Goal: Task Accomplishment & Management: Use online tool/utility

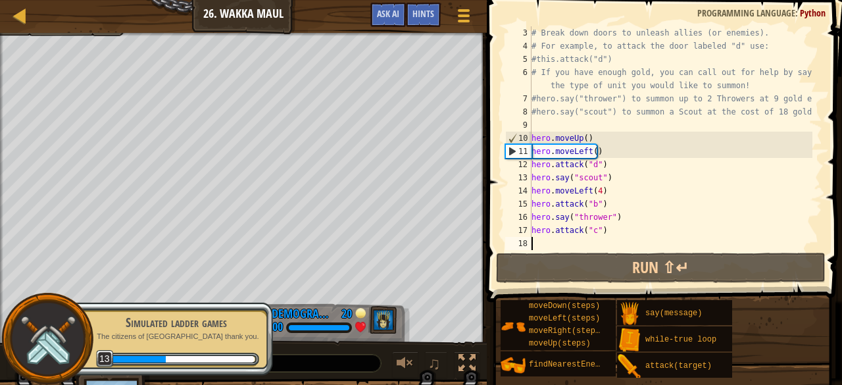
scroll to position [39, 0]
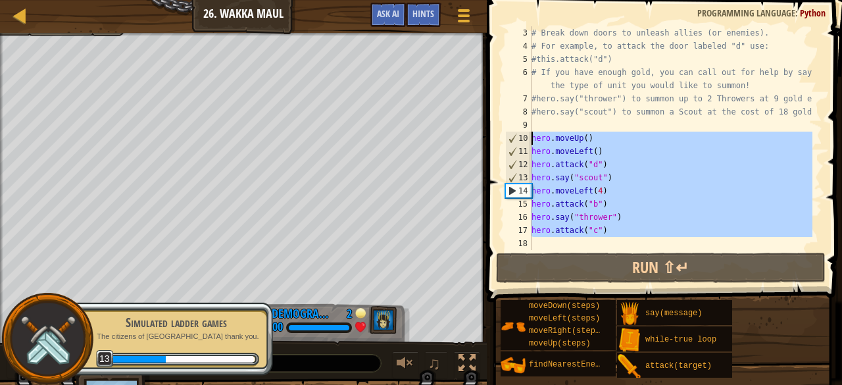
drag, startPoint x: 592, startPoint y: 245, endPoint x: 533, endPoint y: 138, distance: 122.5
click at [533, 138] on div "# Break down doors to unleash allies (or enemies). # For example, to attack the…" at bounding box center [671, 151] width 284 height 250
type textarea "hero.moveUp() hero.moveLeft()"
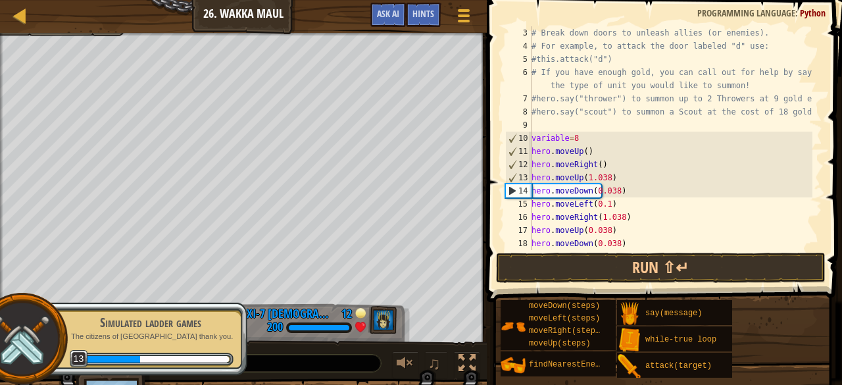
click at [584, 155] on div "# Break down doors to unleash allies (or enemies). # For example, to attack the…" at bounding box center [671, 151] width 284 height 250
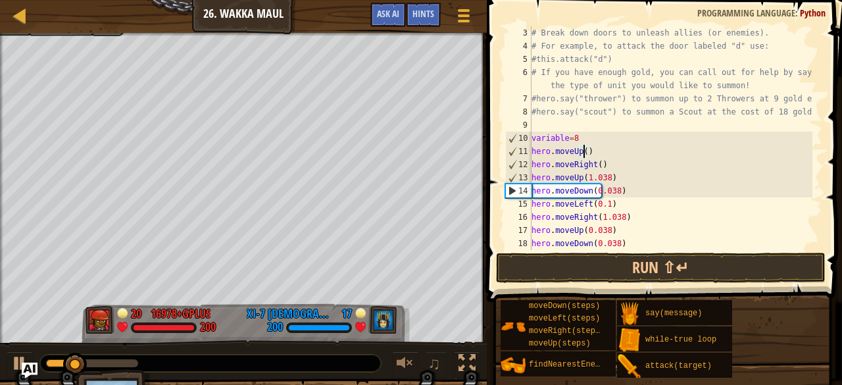
click at [580, 159] on div "# Break down doors to unleash allies (or enemies). # For example, to attack the…" at bounding box center [671, 151] width 284 height 250
click at [584, 153] on div "# Break down doors to unleash allies (or enemies). # For example, to attack the…" at bounding box center [671, 151] width 284 height 250
click at [580, 153] on div "# Break down doors to unleash allies (or enemies). # For example, to attack the…" at bounding box center [671, 151] width 284 height 250
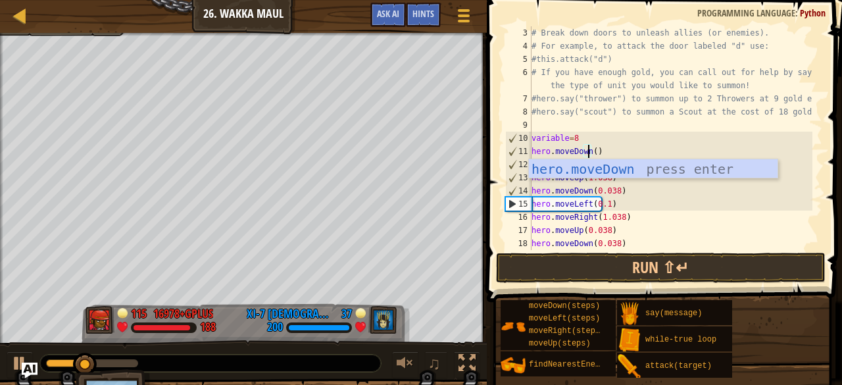
scroll to position [6, 4]
click at [592, 205] on div "# Break down doors to unleash allies (or enemies). # For example, to attack the…" at bounding box center [671, 151] width 284 height 250
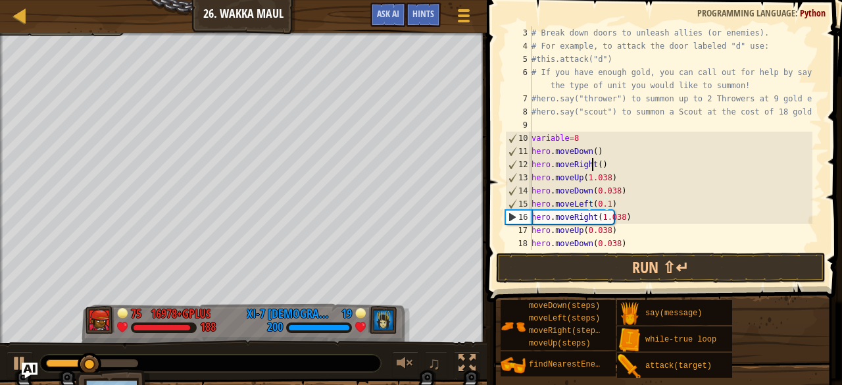
click at [590, 165] on div "# Break down doors to unleash allies (or enemies). # For example, to attack the…" at bounding box center [671, 151] width 284 height 250
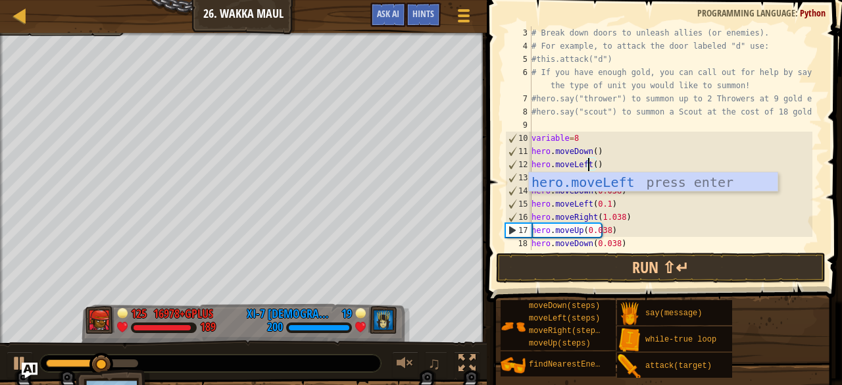
click at [612, 155] on div "# Break down doors to unleash allies (or enemies). # For example, to attack the…" at bounding box center [671, 151] width 284 height 250
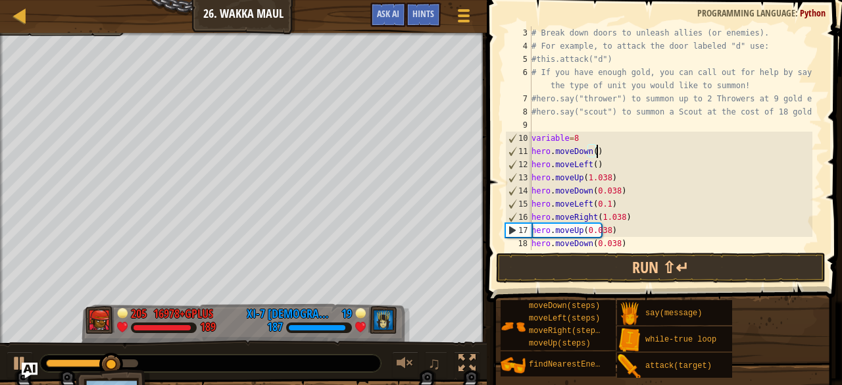
click at [579, 179] on div "# Break down doors to unleash allies (or enemies). # For example, to attack the…" at bounding box center [671, 151] width 284 height 250
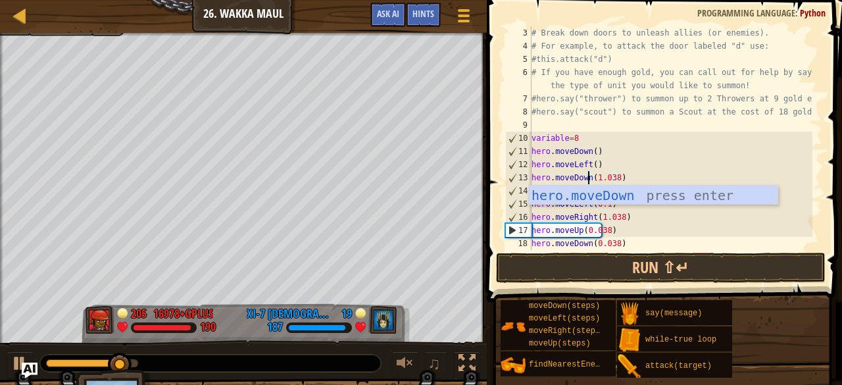
click at [628, 147] on div "# Break down doors to unleash allies (or enemies). # For example, to attack the…" at bounding box center [671, 151] width 284 height 250
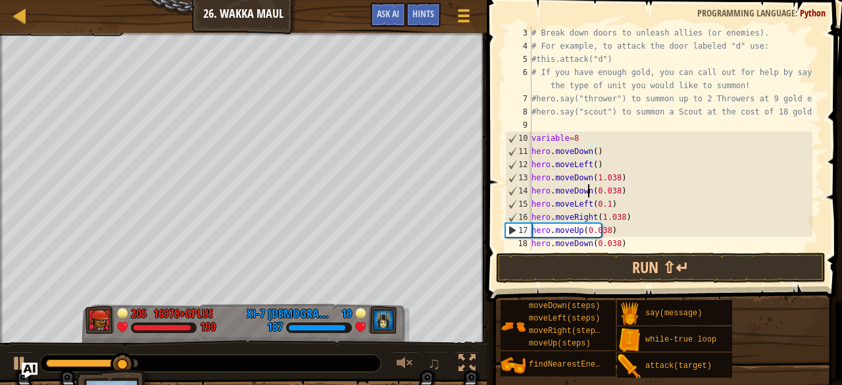
click at [588, 191] on div "# Break down doors to unleash allies (or enemies). # For example, to attack the…" at bounding box center [671, 151] width 284 height 250
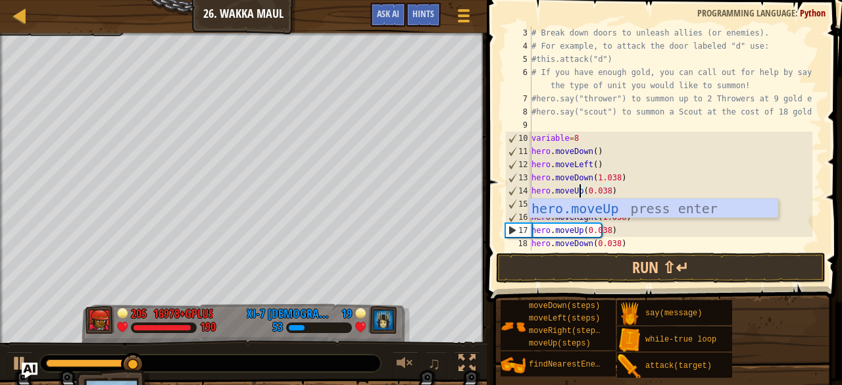
click at [607, 190] on div "# Break down doors to unleash allies (or enemies). # For example, to attack the…" at bounding box center [671, 151] width 284 height 250
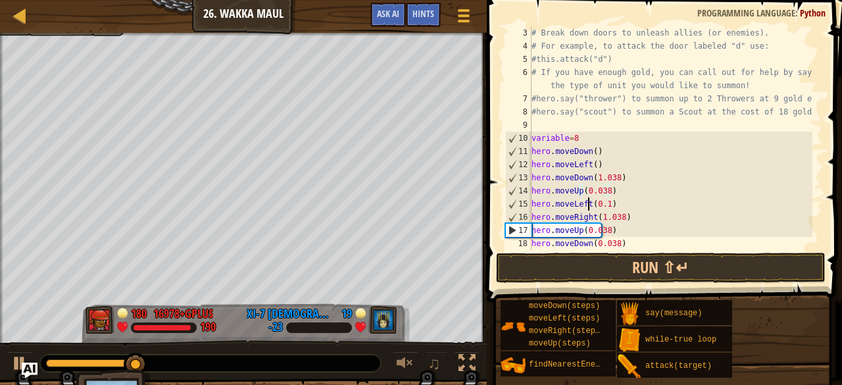
click at [587, 205] on div "# Break down doors to unleash allies (or enemies). # For example, to attack the…" at bounding box center [671, 151] width 284 height 250
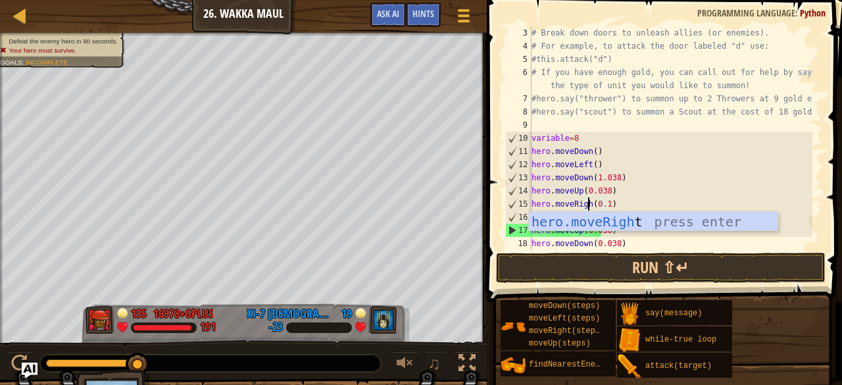
scroll to position [6, 5]
click at [592, 210] on div "# Break down doors to unleash allies (or enemies). # For example, to attack the…" at bounding box center [671, 151] width 284 height 250
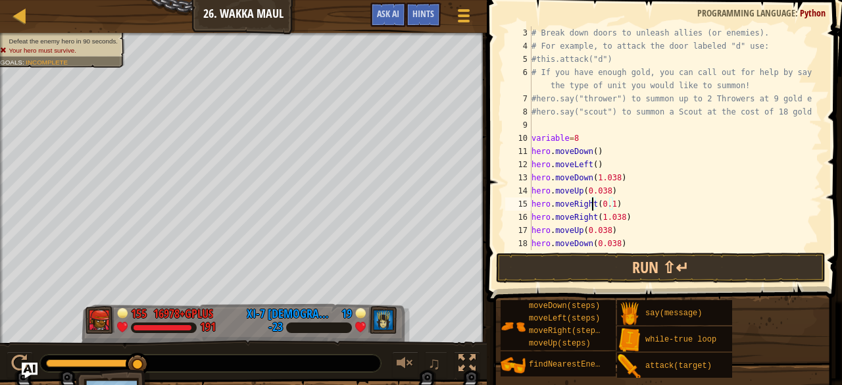
scroll to position [79, 0]
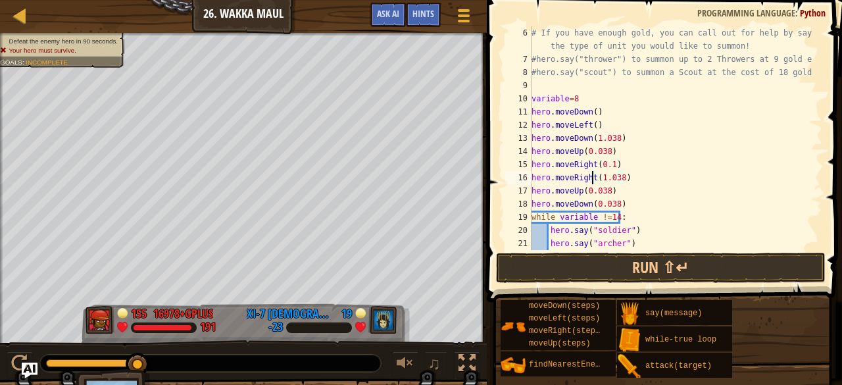
click at [594, 180] on div "# If you have enough gold, you can call out for help by saying the type of unit…" at bounding box center [671, 157] width 284 height 263
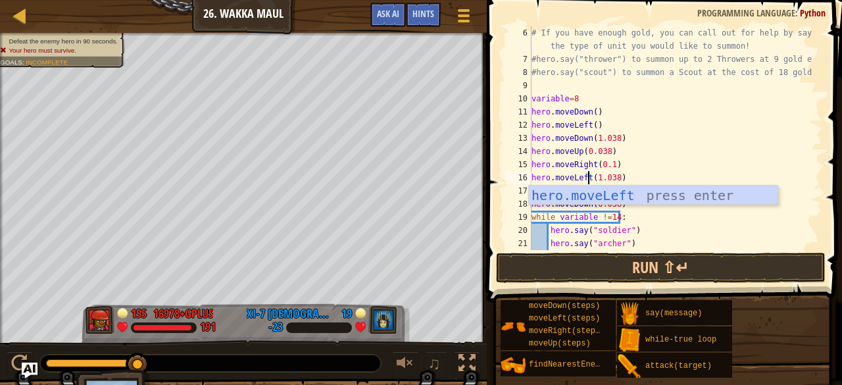
scroll to position [6, 4]
click at [596, 170] on div "# If you have enough gold, you can call out for help by saying the type of unit…" at bounding box center [671, 157] width 284 height 263
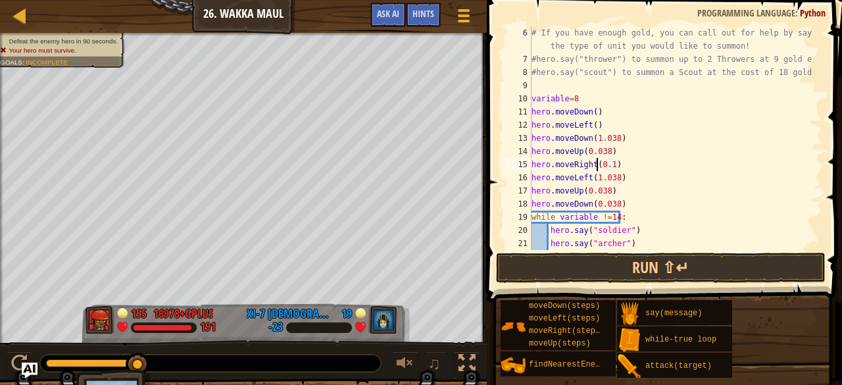
click at [579, 191] on div "# If you have enough gold, you can call out for help by saying the type of unit…" at bounding box center [671, 157] width 284 height 263
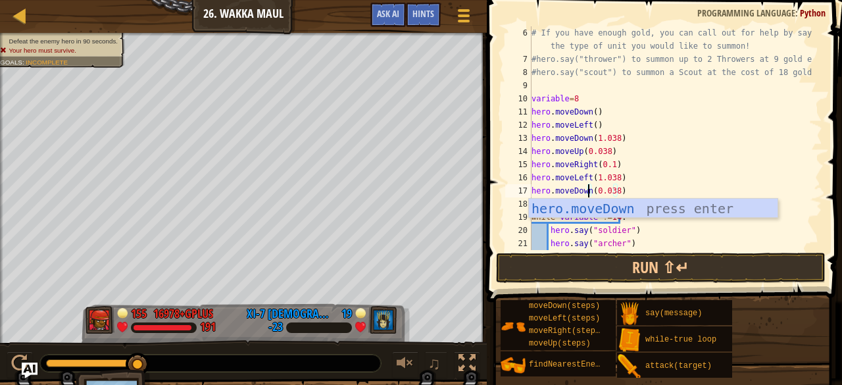
click at [586, 175] on div "# If you have enough gold, you can call out for help by saying the type of unit…" at bounding box center [671, 157] width 284 height 263
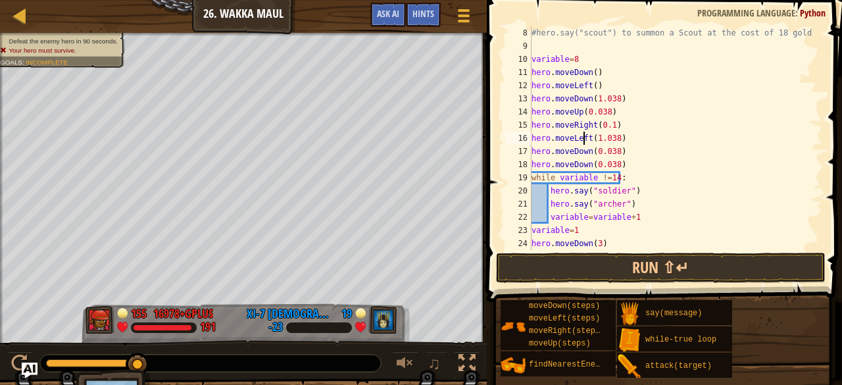
scroll to position [118, 0]
click at [587, 151] on div "#hero.say("scout") to summon a Scout at the cost of 18 gold! variable = 8 hero …" at bounding box center [671, 151] width 284 height 250
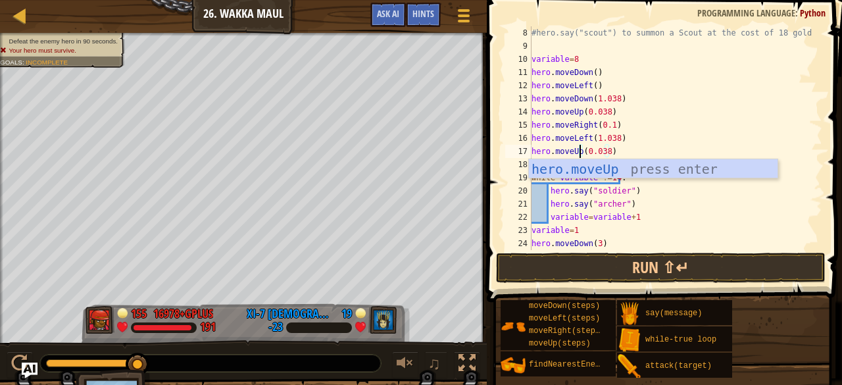
click at [604, 135] on div "#hero.say("scout") to summon a Scout at the cost of 18 gold! variable = 8 hero …" at bounding box center [671, 151] width 284 height 250
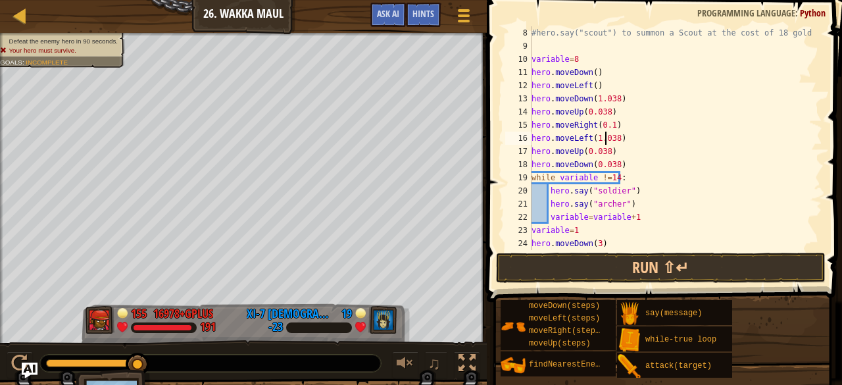
click at [590, 168] on div "#hero.say("scout") to summon a Scout at the cost of 18 gold! variable = 8 hero …" at bounding box center [671, 151] width 284 height 250
click at [588, 164] on div "#hero.say("scout") to summon a Scout at the cost of 18 gold! variable = 8 hero …" at bounding box center [671, 151] width 284 height 250
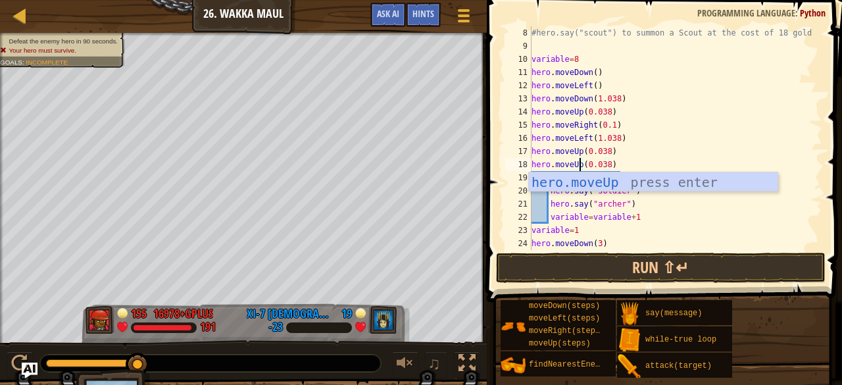
click at [605, 137] on div "#hero.say("scout") to summon a Scout at the cost of 18 gold! variable = 8 hero …" at bounding box center [671, 151] width 284 height 250
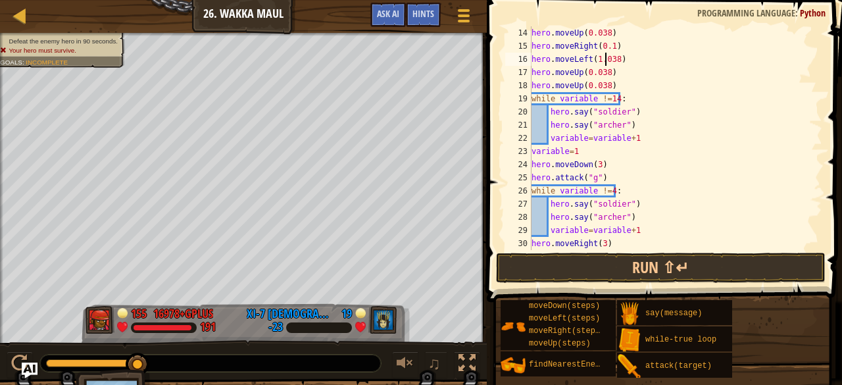
scroll to position [197, 0]
click at [588, 168] on div "hero . moveUp ( 0.038 ) hero . moveRight ( 0.1 ) hero . moveLeft ( 1.038 ) hero…" at bounding box center [671, 151] width 284 height 250
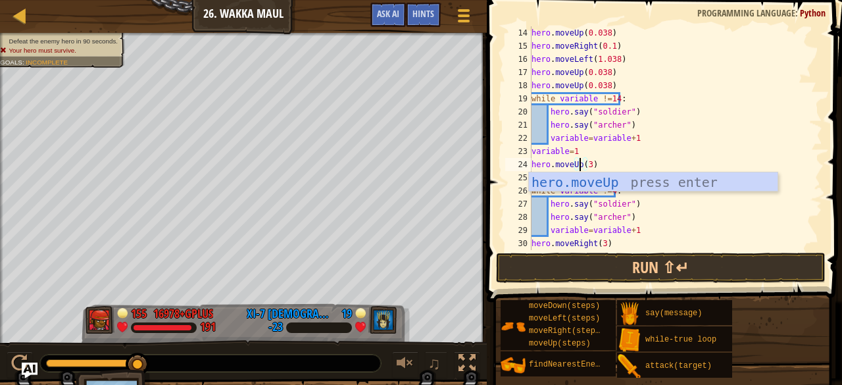
scroll to position [6, 4]
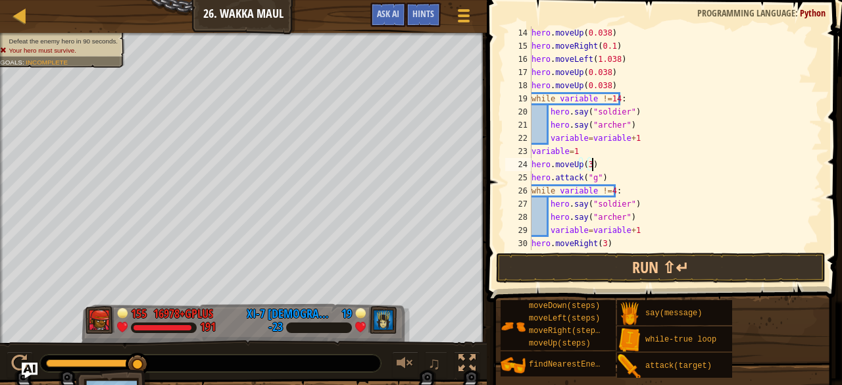
click at [590, 168] on div "hero . moveUp ( 0.038 ) hero . moveRight ( 0.1 ) hero . moveLeft ( 1.038 ) hero…" at bounding box center [671, 151] width 284 height 250
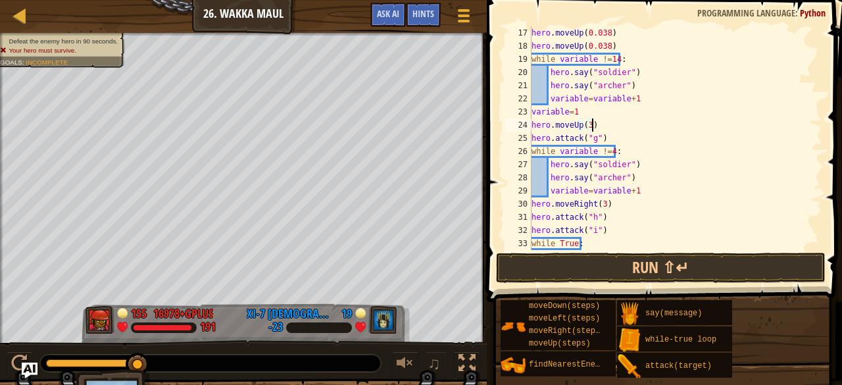
scroll to position [276, 0]
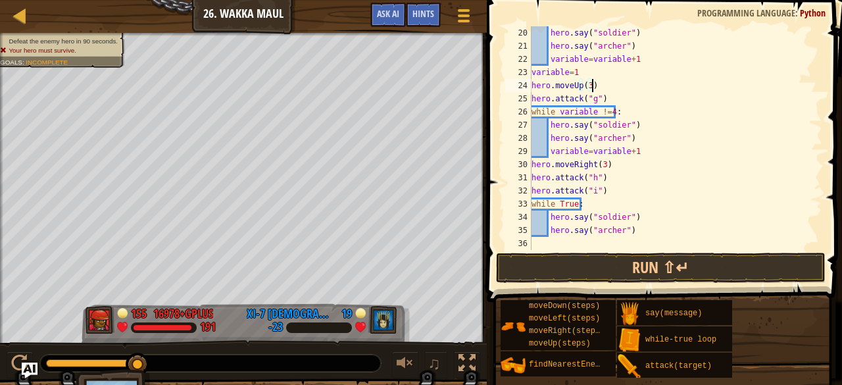
click at [592, 167] on div "hero . say ( "soldier" ) hero . say ( "[PERSON_NAME]" ) variable = variable + 1…" at bounding box center [671, 151] width 284 height 250
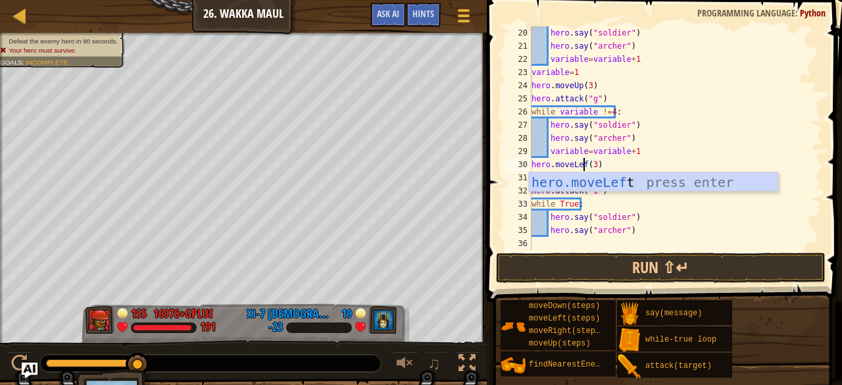
scroll to position [6, 4]
click at [621, 261] on button "Run ⇧↵" at bounding box center [661, 268] width 330 height 30
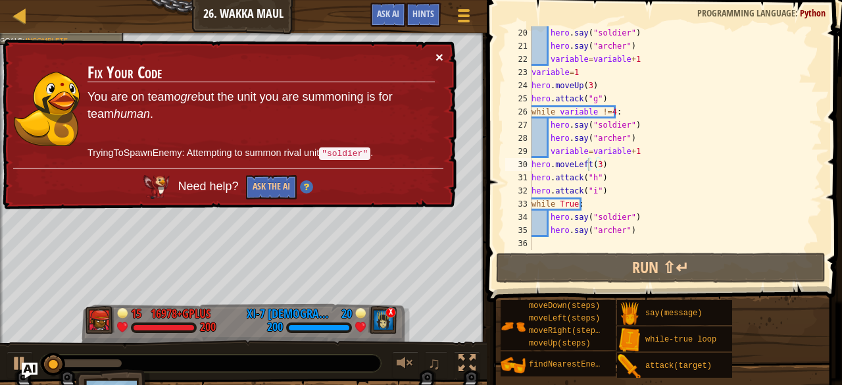
click at [438, 55] on button "×" at bounding box center [440, 57] width 8 height 14
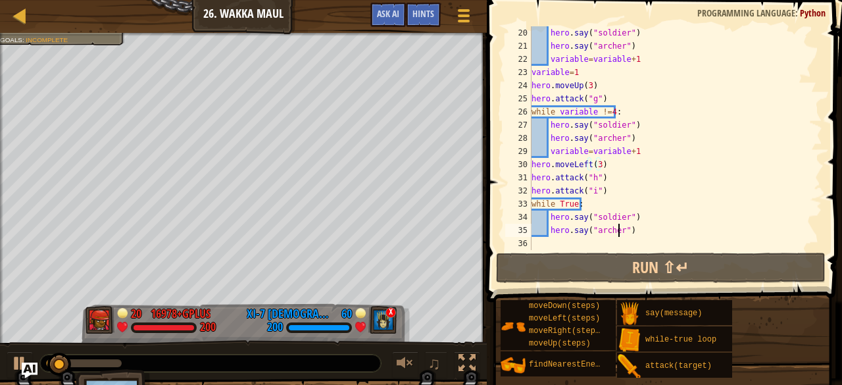
click at [619, 230] on div "hero . say ( "soldier" ) hero . say ( "[PERSON_NAME]" ) variable = variable + 1…" at bounding box center [671, 151] width 284 height 250
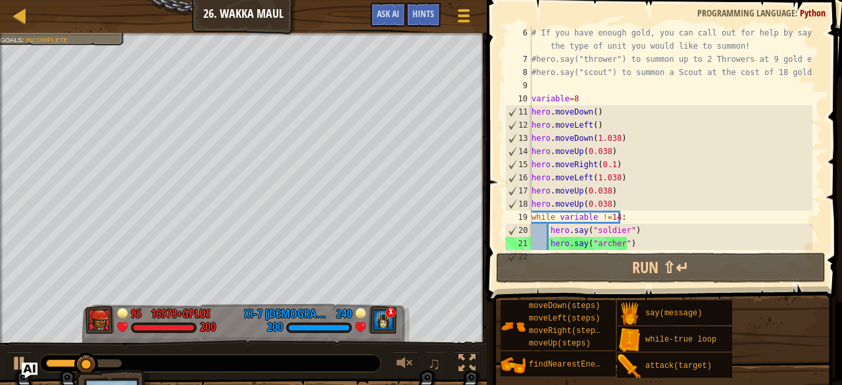
scroll to position [118, 0]
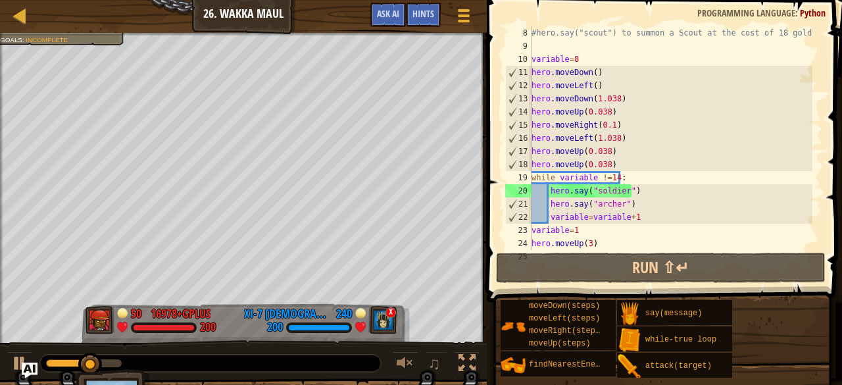
click at [611, 192] on div "#hero.say("scout") to summon a Scout at the cost of 18 gold! variable = 8 hero …" at bounding box center [671, 151] width 284 height 250
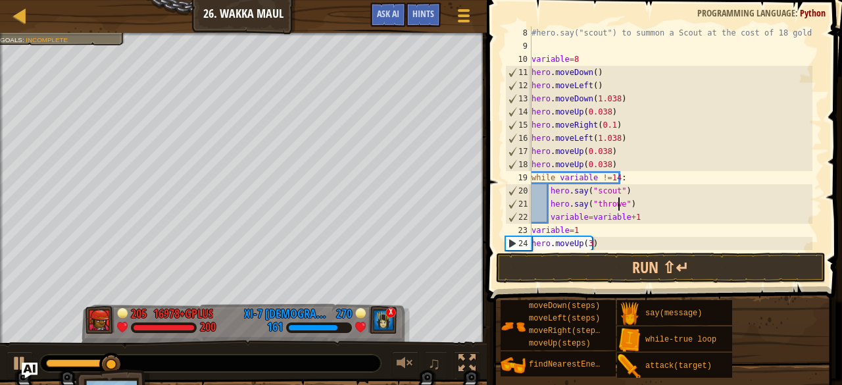
scroll to position [6, 7]
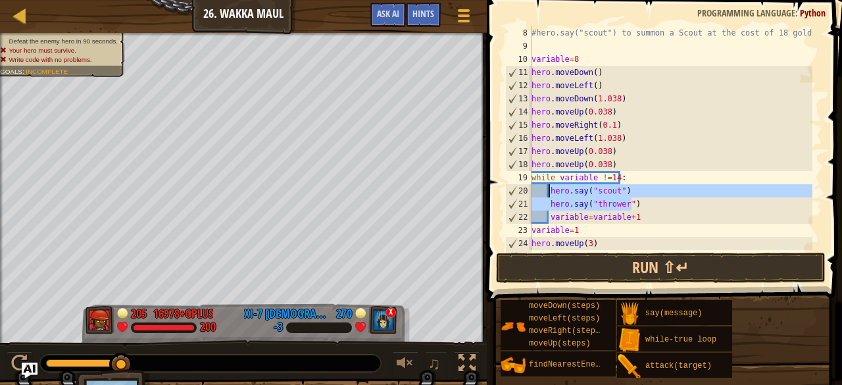
drag, startPoint x: 639, startPoint y: 203, endPoint x: 548, endPoint y: 190, distance: 91.8
click at [548, 190] on div "#hero.say("scout") to summon a Scout at the cost of 18 gold! variable = 8 hero …" at bounding box center [671, 151] width 284 height 250
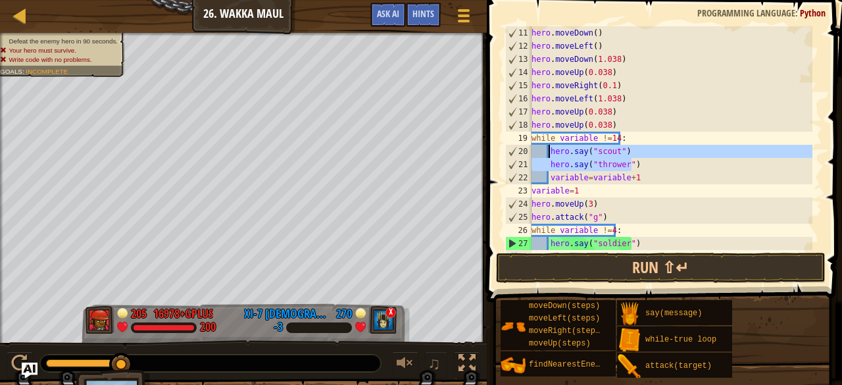
scroll to position [276, 0]
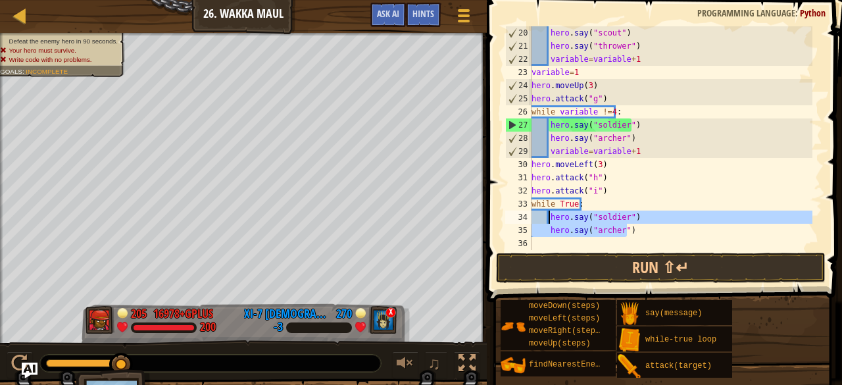
drag, startPoint x: 641, startPoint y: 232, endPoint x: 547, endPoint y: 220, distance: 94.2
click at [547, 220] on div "hero . say ( "scout" ) hero . say ( "thrower" ) variable = variable + 1 variabl…" at bounding box center [671, 151] width 284 height 250
paste textarea "throw"
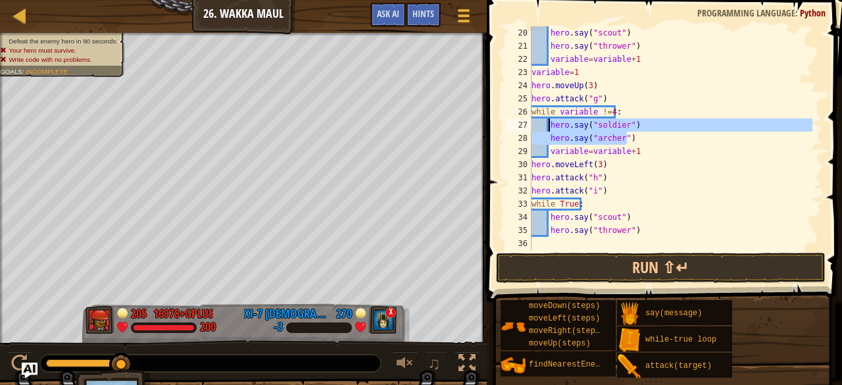
drag, startPoint x: 636, startPoint y: 139, endPoint x: 549, endPoint y: 123, distance: 88.9
click at [549, 123] on div "hero . say ( "scout" ) hero . say ( "thrower" ) variable = variable + 1 variabl…" at bounding box center [671, 151] width 284 height 250
paste textarea "throw"
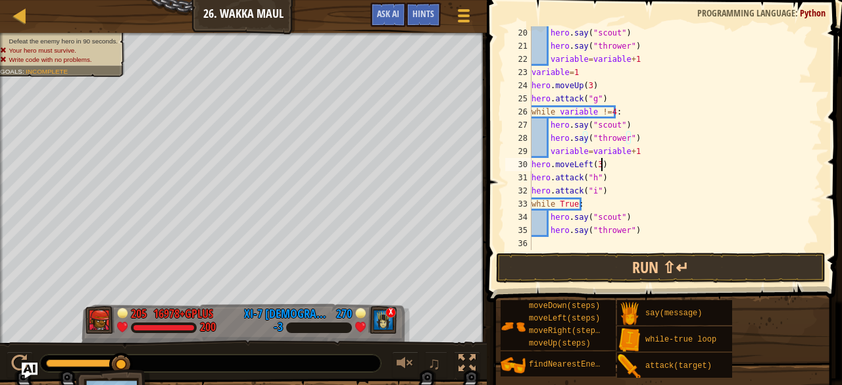
click at [645, 163] on div "hero . say ( "scout" ) hero . say ( "thrower" ) variable = variable + 1 variabl…" at bounding box center [671, 151] width 284 height 250
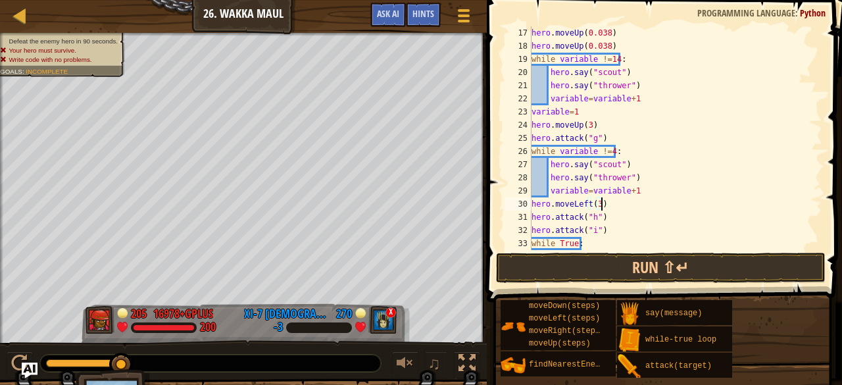
scroll to position [197, 0]
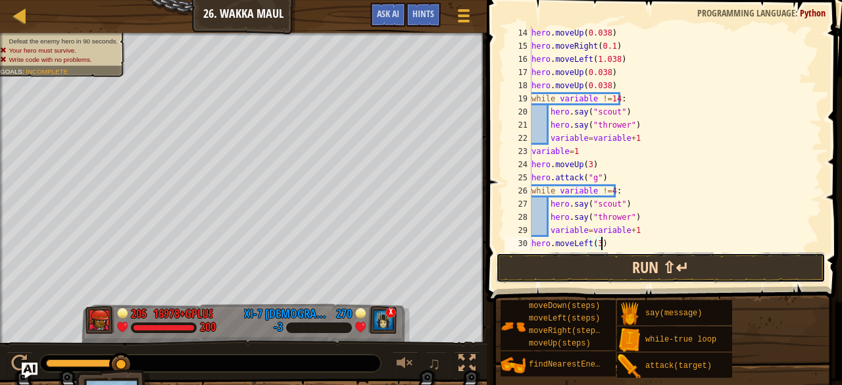
click at [662, 266] on button "Run ⇧↵" at bounding box center [661, 268] width 330 height 30
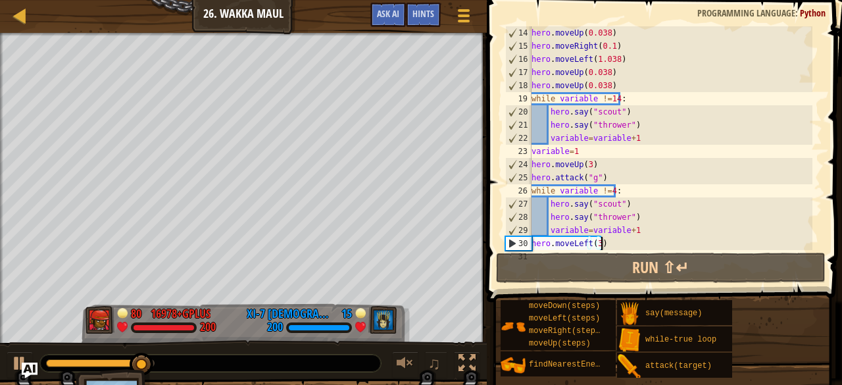
scroll to position [237, 0]
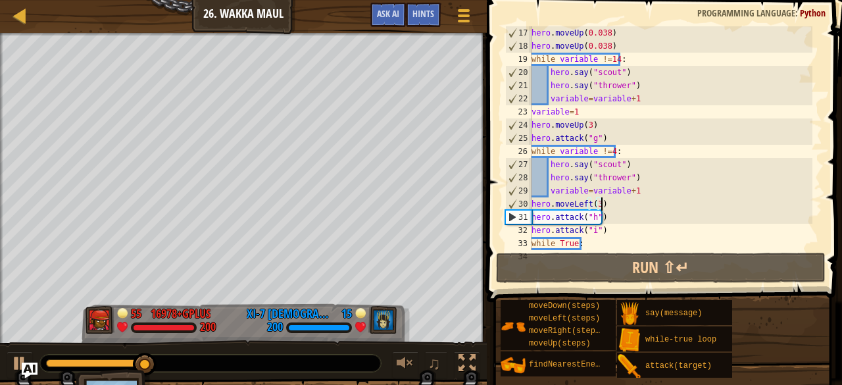
click at [594, 137] on div "hero . moveUp ( 0.038 ) hero . moveUp ( 0.038 ) while variable != 14 : hero . s…" at bounding box center [671, 151] width 284 height 250
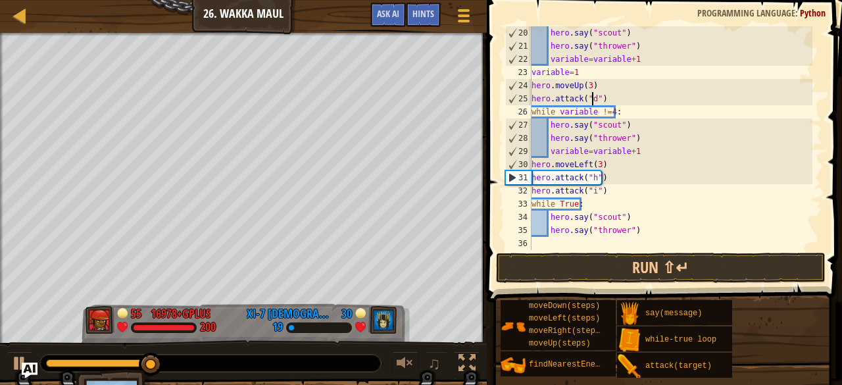
scroll to position [276, 0]
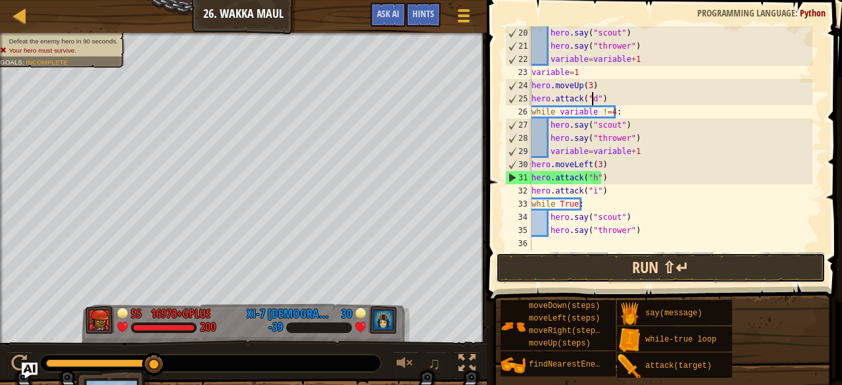
click at [567, 263] on button "Run ⇧↵" at bounding box center [661, 268] width 330 height 30
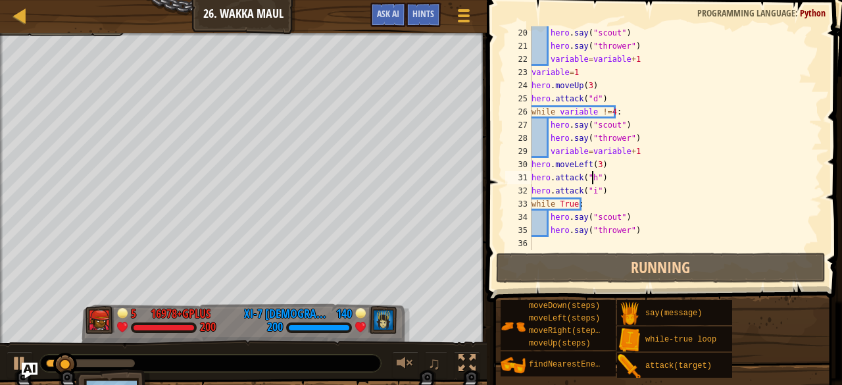
click at [591, 180] on div "hero . say ( "scout" ) hero . say ( "thrower" ) variable = variable + 1 variabl…" at bounding box center [671, 151] width 284 height 250
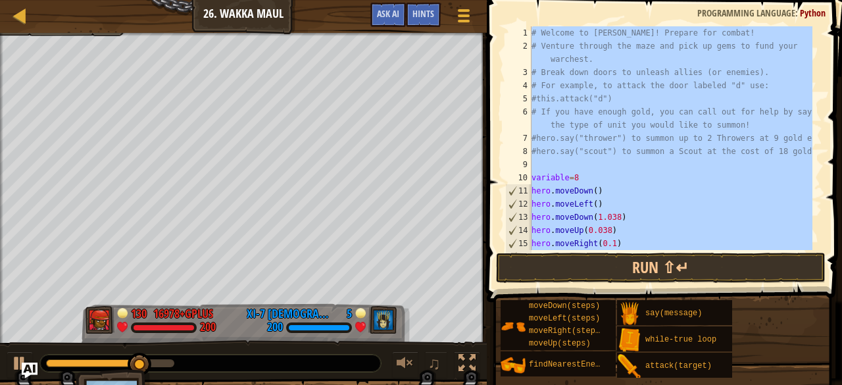
scroll to position [0, 0]
click at [616, 237] on div "# Welcome to [PERSON_NAME]! Prepare for combat! # Venture through the maze and …" at bounding box center [671, 138] width 284 height 224
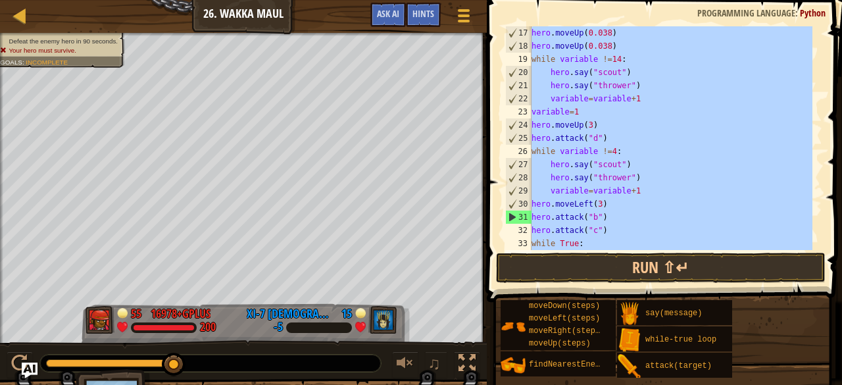
scroll to position [276, 0]
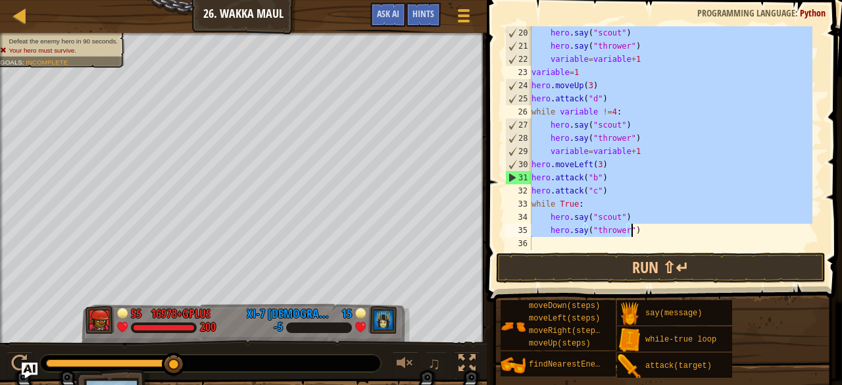
drag, startPoint x: 532, startPoint y: 178, endPoint x: 658, endPoint y: 232, distance: 137.4
click at [658, 232] on div "hero . say ( "scout" ) hero . say ( "thrower" ) variable = variable + 1 variabl…" at bounding box center [671, 151] width 284 height 250
click at [558, 264] on button "Run ⇧↵" at bounding box center [661, 268] width 330 height 30
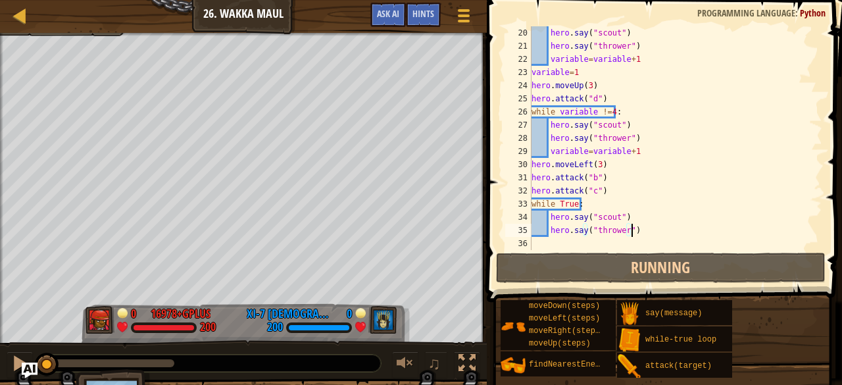
click at [630, 193] on div "hero . say ( "scout" ) hero . say ( "thrower" ) variable = variable + 1 variabl…" at bounding box center [671, 151] width 284 height 250
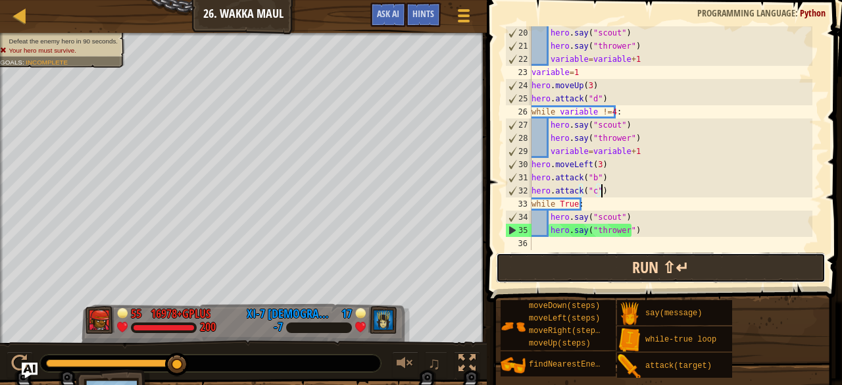
click at [614, 278] on button "Run ⇧↵" at bounding box center [661, 268] width 330 height 30
click at [622, 267] on button "Run ⇧↵" at bounding box center [661, 268] width 330 height 30
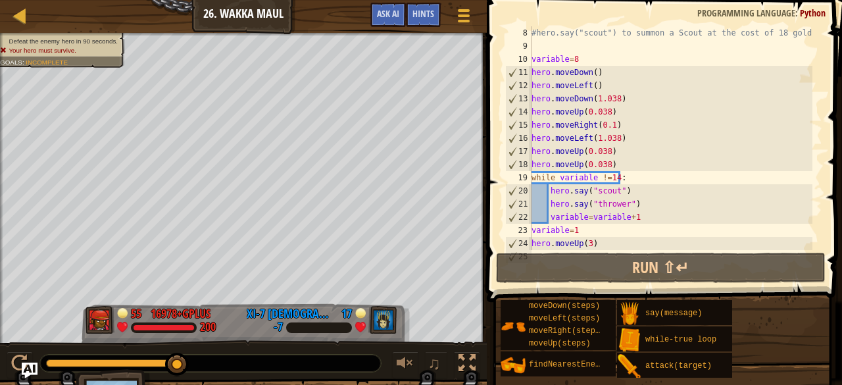
scroll to position [158, 0]
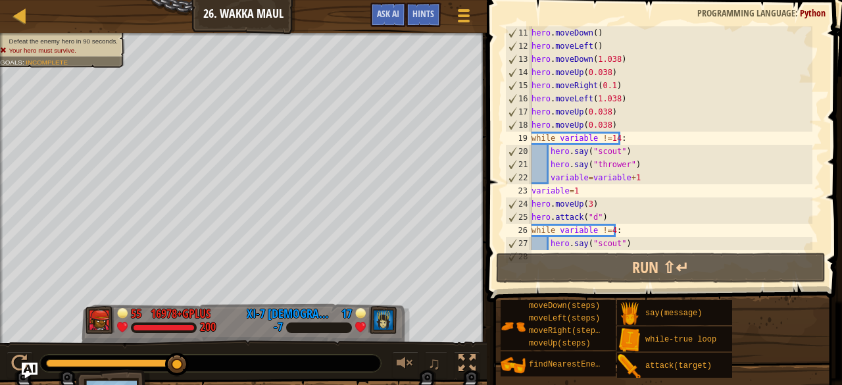
click at [580, 113] on div "hero . moveDown ( ) hero . moveLeft ( ) hero . moveDown ( 1.038 ) hero . moveUp…" at bounding box center [671, 151] width 284 height 250
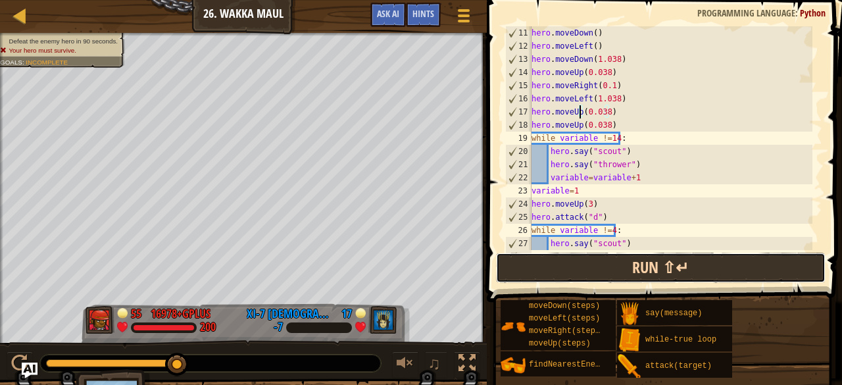
click at [607, 271] on button "Run ⇧↵" at bounding box center [661, 268] width 330 height 30
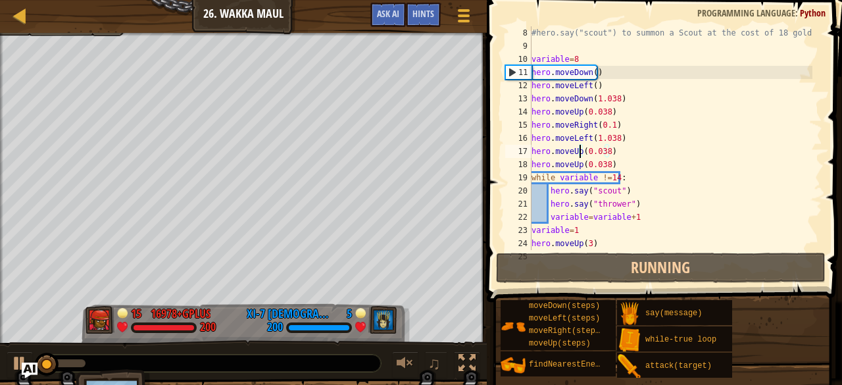
scroll to position [118, 0]
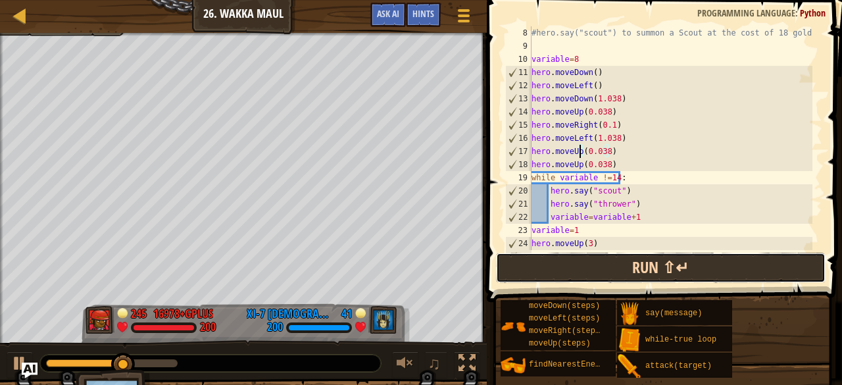
click at [611, 270] on button "Run ⇧↵" at bounding box center [661, 268] width 330 height 30
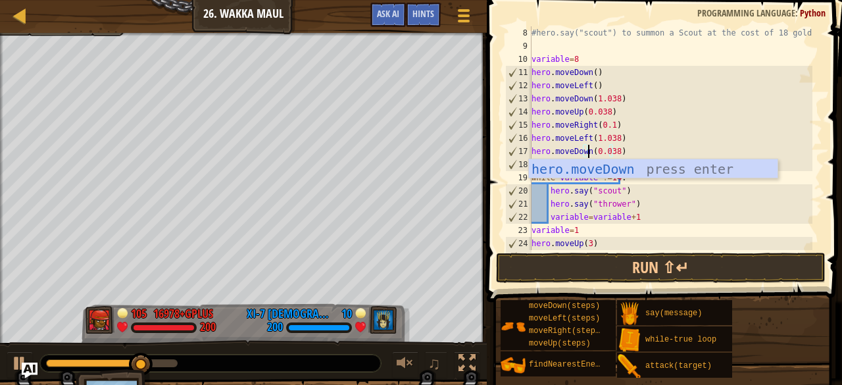
scroll to position [6, 4]
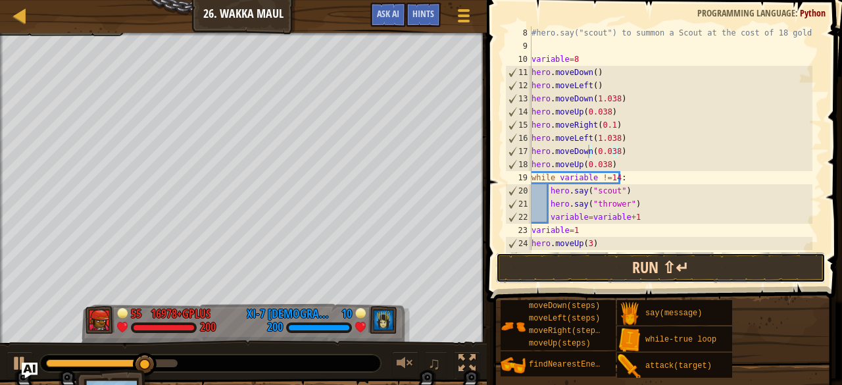
click at [615, 268] on button "Run ⇧↵" at bounding box center [661, 268] width 330 height 30
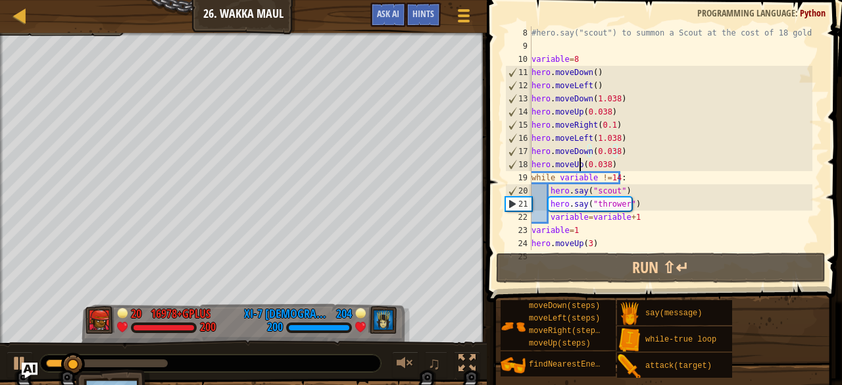
click at [580, 165] on div "#hero.say("scout") to summon a Scout at the cost of 18 gold! variable = 8 hero …" at bounding box center [671, 151] width 284 height 250
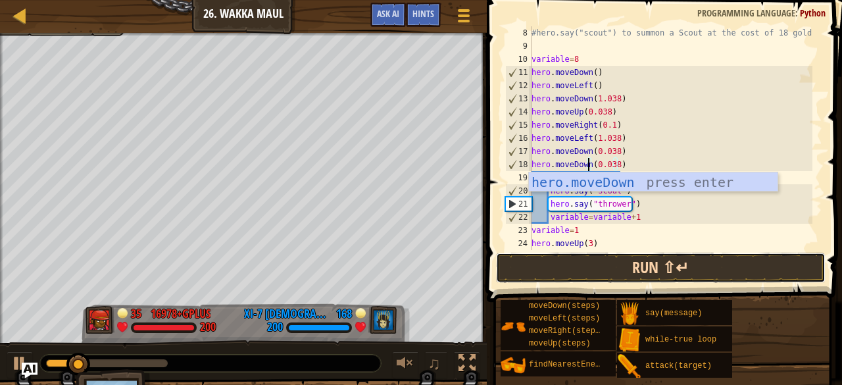
click at [617, 260] on button "Run ⇧↵" at bounding box center [661, 268] width 330 height 30
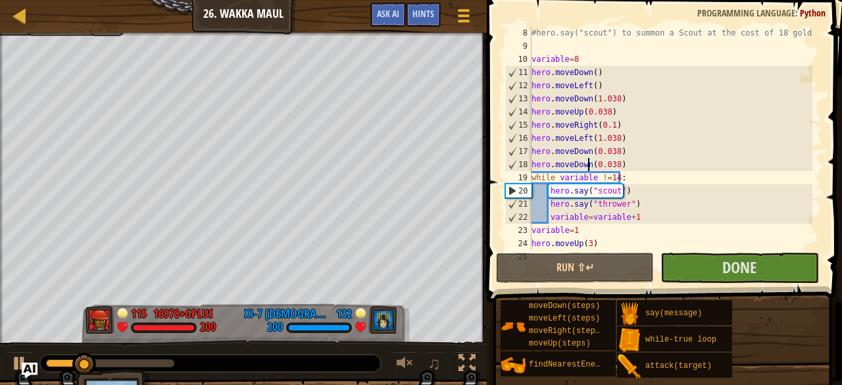
click at [588, 151] on div "#hero.say("scout") to summon a Scout at the cost of 18 gold! variable = 8 hero …" at bounding box center [671, 151] width 284 height 250
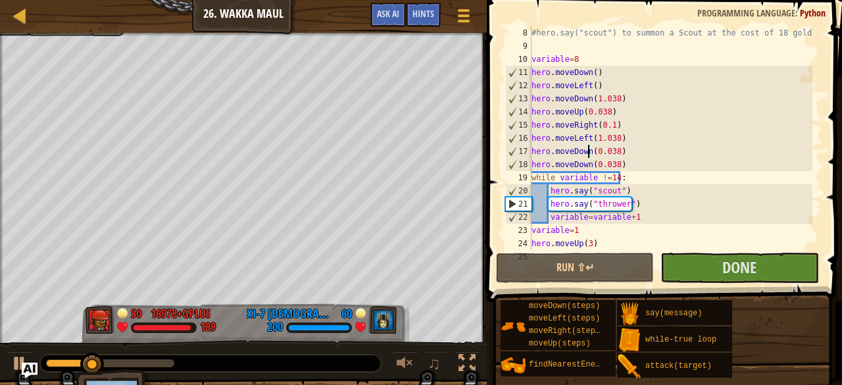
click at [596, 168] on div "#hero.say("scout") to summon a Scout at the cost of 18 gold! variable = 8 hero …" at bounding box center [671, 151] width 284 height 250
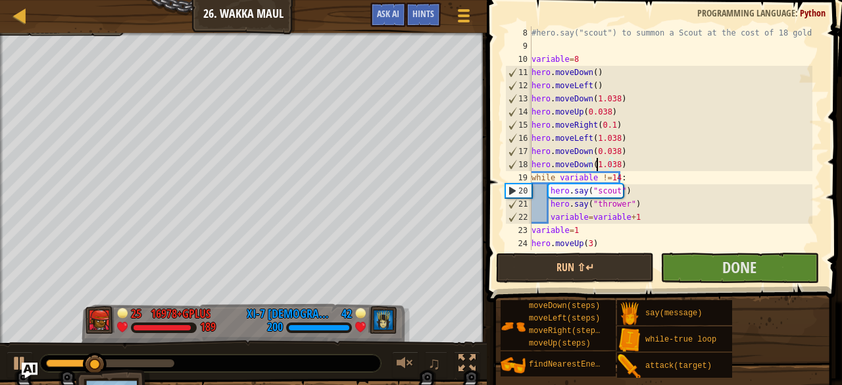
scroll to position [6, 5]
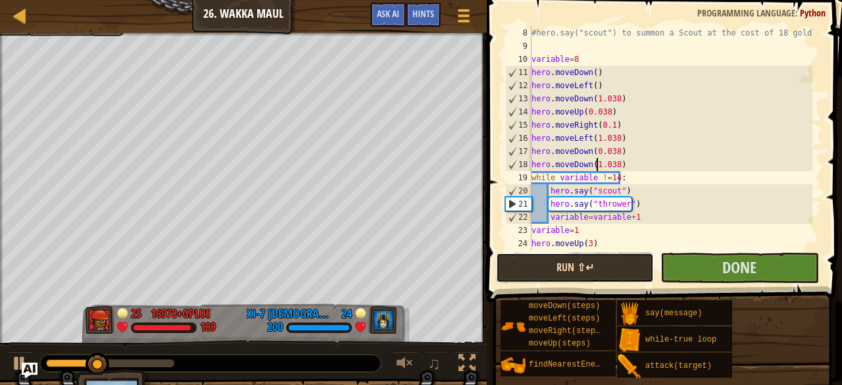
click at [601, 273] on button "Run ⇧↵" at bounding box center [575, 268] width 158 height 30
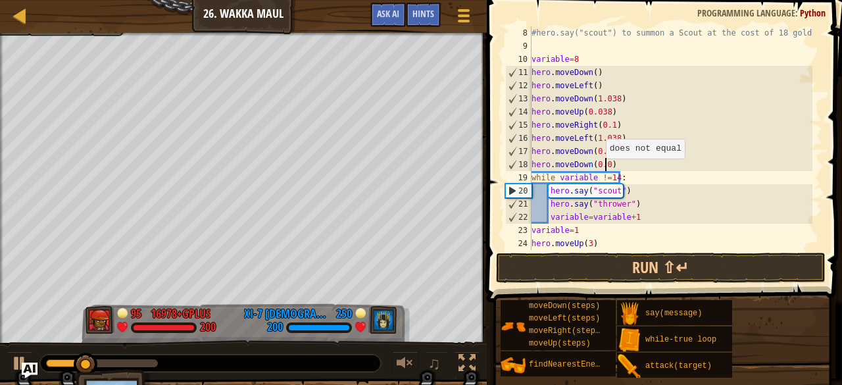
scroll to position [6, 6]
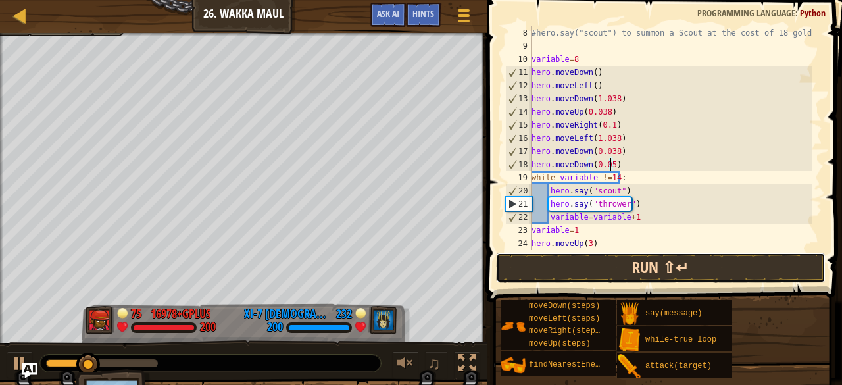
click at [669, 270] on button "Run ⇧↵" at bounding box center [661, 268] width 330 height 30
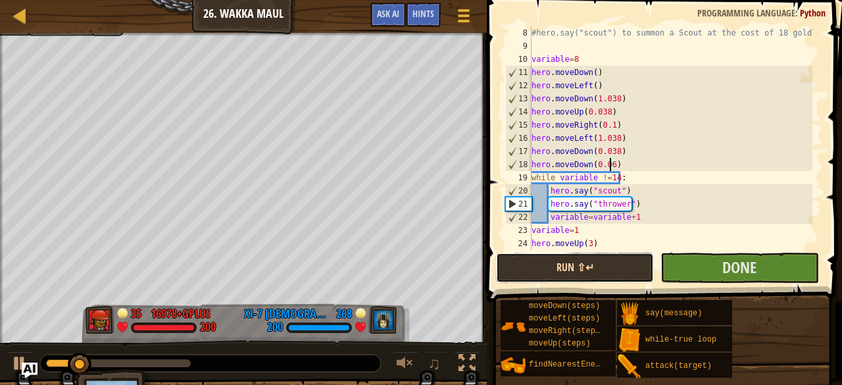
click at [582, 265] on button "Run ⇧↵" at bounding box center [575, 268] width 158 height 30
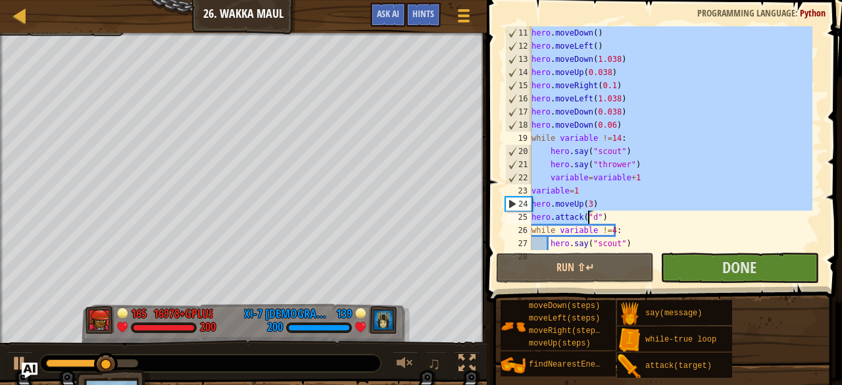
scroll to position [276, 0]
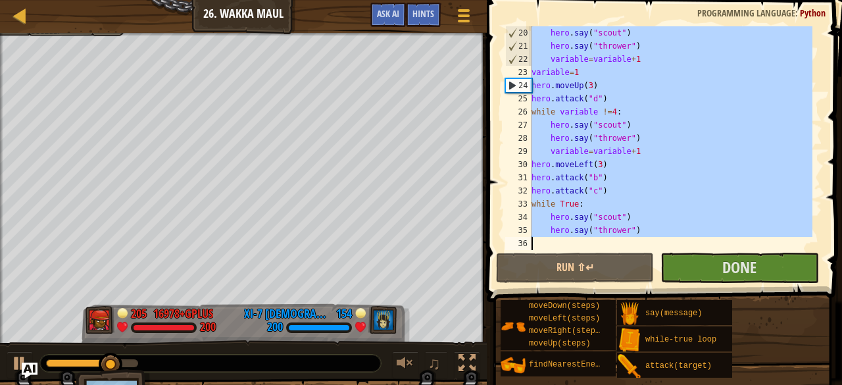
drag, startPoint x: 532, startPoint y: 179, endPoint x: 659, endPoint y: 240, distance: 140.4
click at [659, 240] on div "hero . say ( "scout" ) hero . say ( "thrower" ) variable = variable + 1 variabl…" at bounding box center [671, 151] width 284 height 250
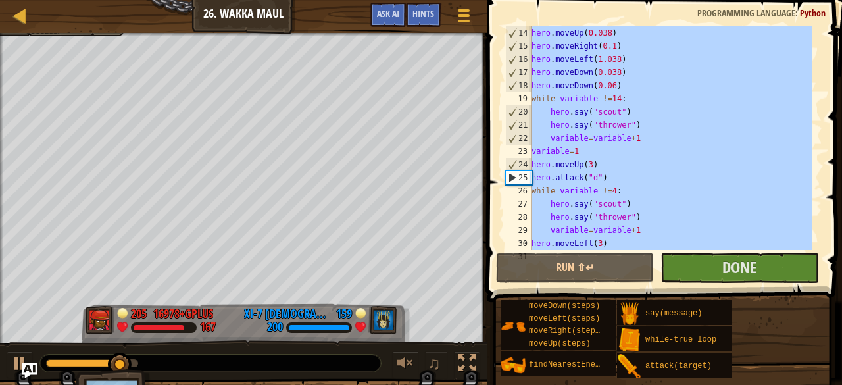
click at [630, 188] on div "hero . moveUp ( 0.038 ) hero . moveRight ( 0.1 ) hero . moveLeft ( 1.038 ) hero…" at bounding box center [671, 138] width 284 height 224
type textarea "while variable !=4:"
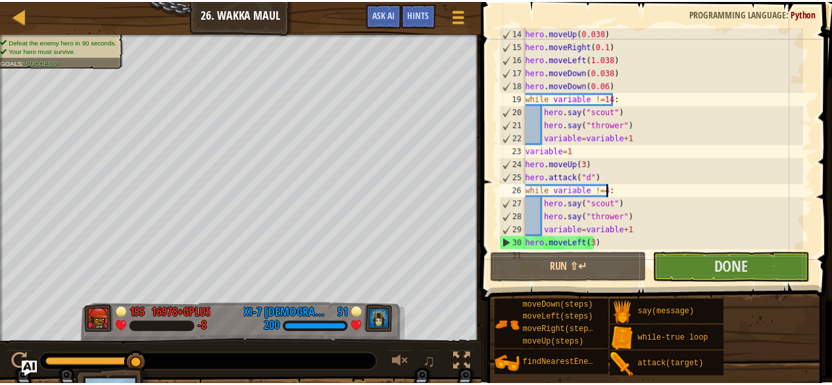
scroll to position [276, 0]
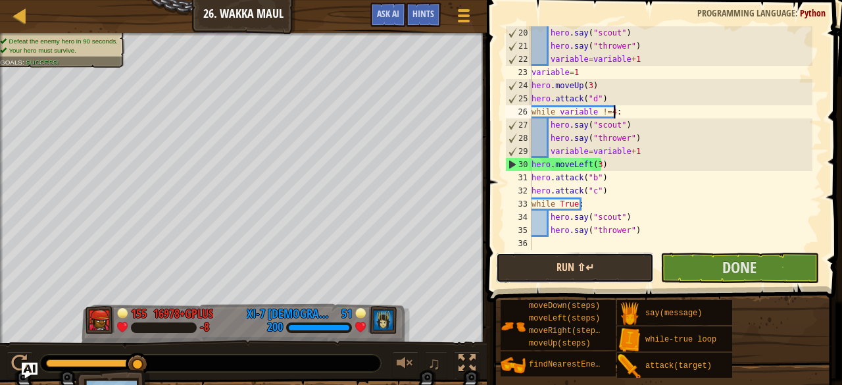
click at [569, 265] on button "Run ⇧↵" at bounding box center [575, 268] width 158 height 30
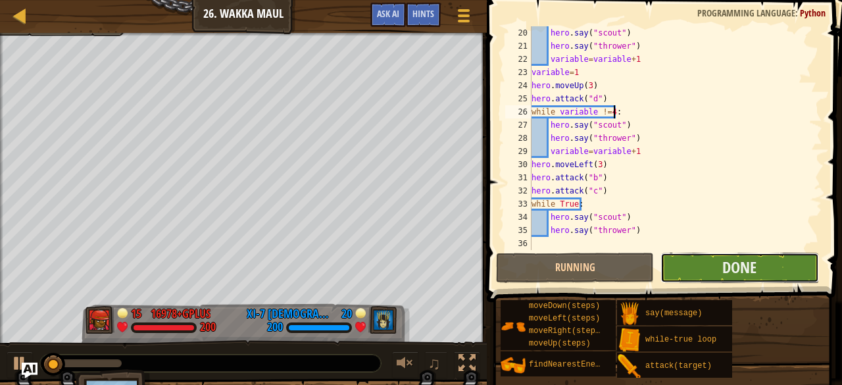
click at [679, 266] on button "Done" at bounding box center [740, 268] width 158 height 30
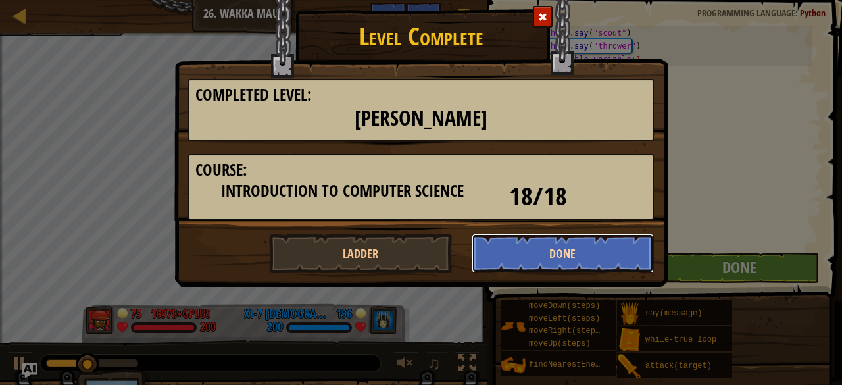
click at [556, 245] on button "Done" at bounding box center [563, 253] width 183 height 39
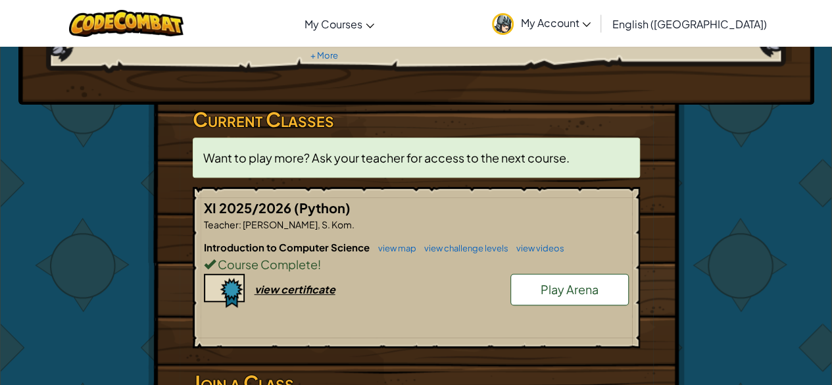
scroll to position [197, 0]
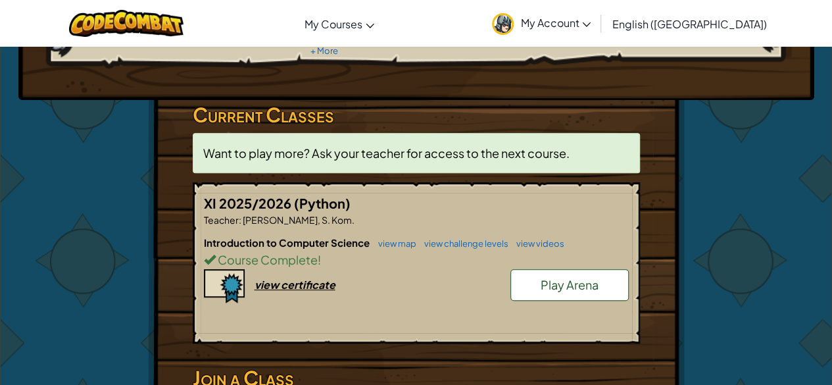
click at [565, 277] on span "Play Arena" at bounding box center [570, 284] width 58 height 15
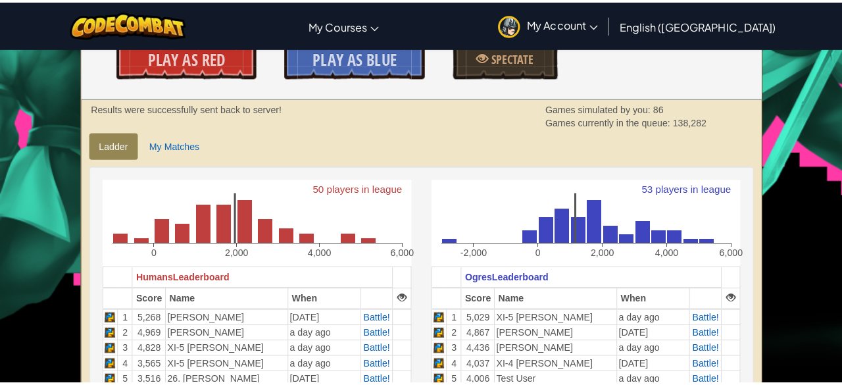
scroll to position [132, 0]
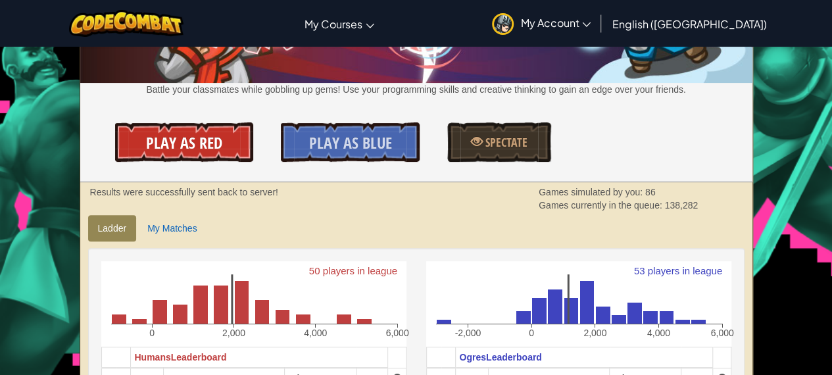
click at [209, 149] on span "Play As Red" at bounding box center [184, 142] width 76 height 21
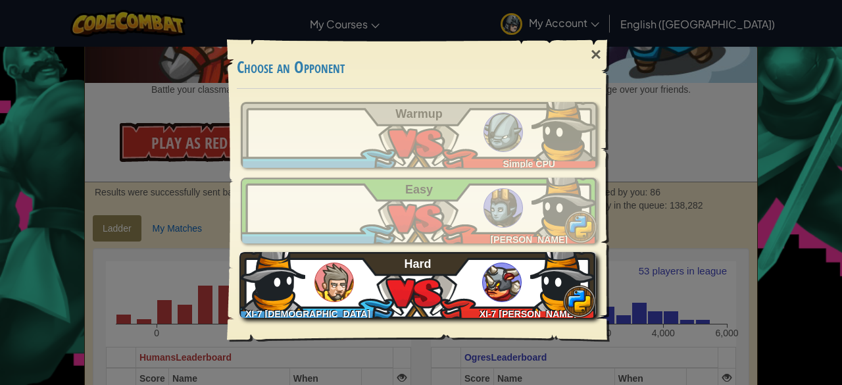
click at [472, 285] on div "XI-7 [DEMOGRAPHIC_DATA][PERSON_NAME]-7 [PERSON_NAME]" at bounding box center [418, 285] width 357 height 66
